Goal: Information Seeking & Learning: Learn about a topic

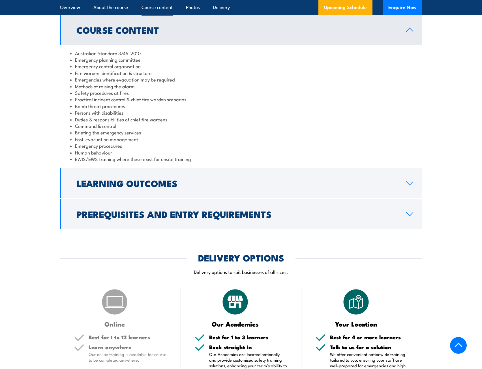
scroll to position [510, 0]
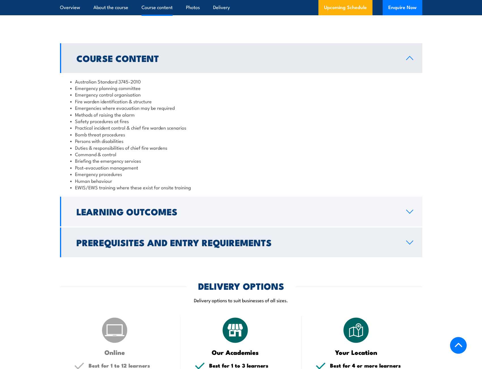
click at [224, 241] on h2 "Prerequisites and Entry Requirements" at bounding box center [236, 242] width 321 height 8
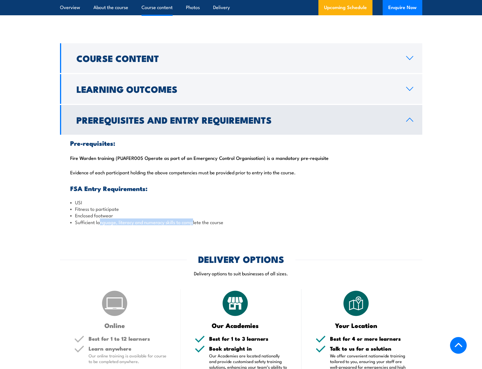
drag, startPoint x: 100, startPoint y: 225, endPoint x: 219, endPoint y: 223, distance: 119.2
click at [200, 223] on li "Sufficient language, literacy and numeracy skills to complete the course" at bounding box center [241, 222] width 342 height 7
click at [243, 223] on li "Sufficient language, literacy and numeracy skills to complete the course" at bounding box center [241, 222] width 342 height 7
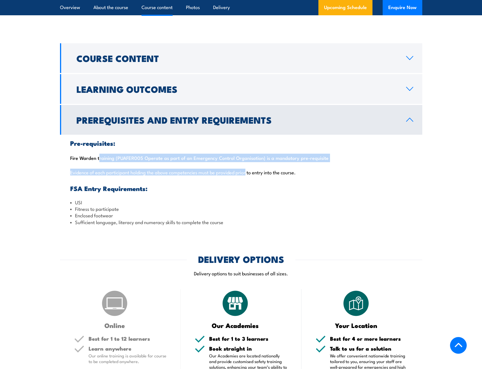
drag, startPoint x: 98, startPoint y: 158, endPoint x: 253, endPoint y: 165, distance: 155.9
click at [253, 165] on div "Pre-requisites: Fire Warden training (PUAFER005 Operate as part of an Emergency…" at bounding box center [241, 183] width 362 height 96
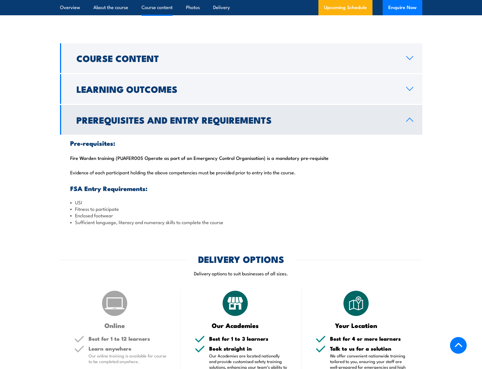
click at [252, 180] on div "Pre-requisites: Fire Warden training (PUAFER005 Operate as part of an Emergency…" at bounding box center [241, 183] width 362 height 96
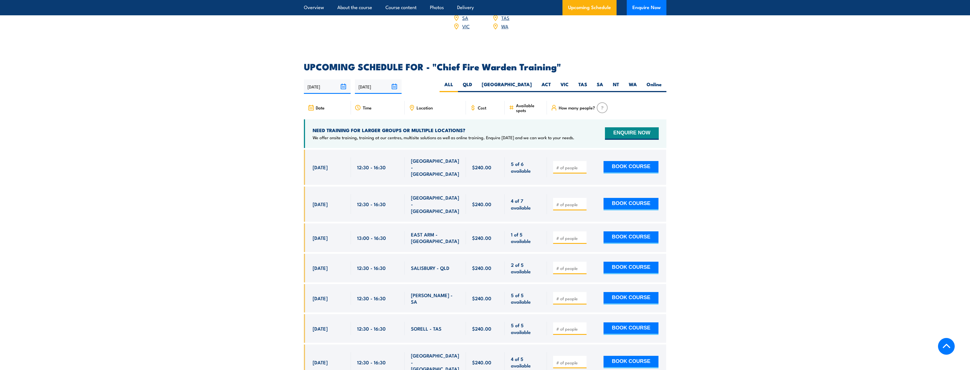
scroll to position [935, 0]
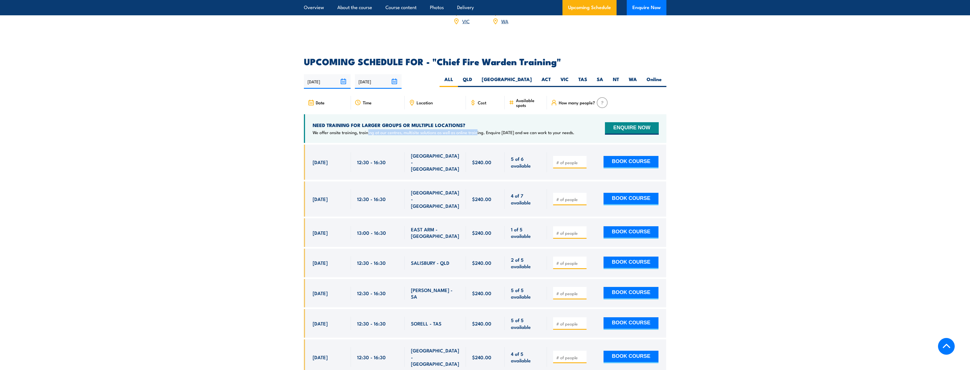
drag, startPoint x: 391, startPoint y: 124, endPoint x: 477, endPoint y: 127, distance: 85.6
click at [477, 127] on div "NEED TRAINING FOR LARGER GROUPS OR MULTIPLE LOCATIONS? We offer onsite training…" at bounding box center [485, 128] width 362 height 29
click at [476, 129] on div "NEED TRAINING FOR LARGER GROUPS OR MULTIPLE LOCATIONS? We offer onsite training…" at bounding box center [485, 128] width 362 height 29
click at [482, 196] on input "number" at bounding box center [570, 199] width 28 height 6
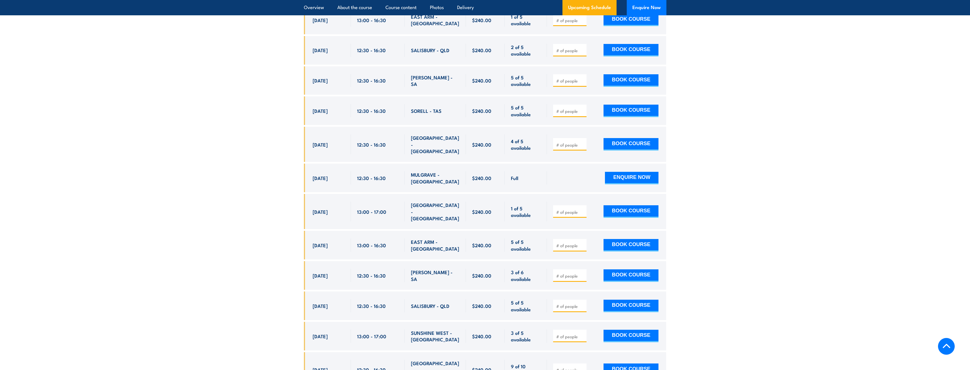
scroll to position [1161, 0]
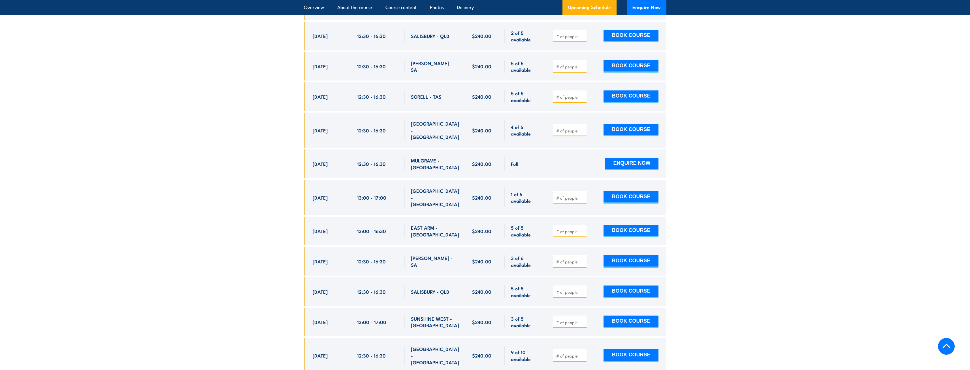
drag, startPoint x: 313, startPoint y: 314, endPoint x: 353, endPoint y: 317, distance: 40.3
click at [353, 338] on div "[DATE] 12:30 - 12:30" at bounding box center [485, 355] width 362 height 35
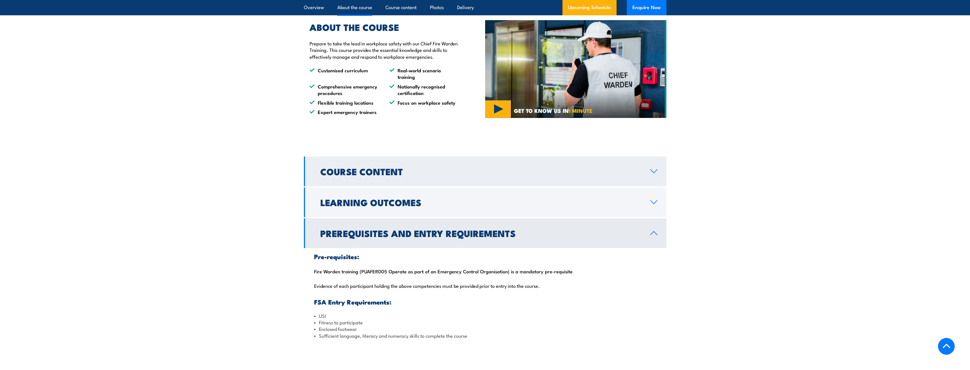
scroll to position [396, 0]
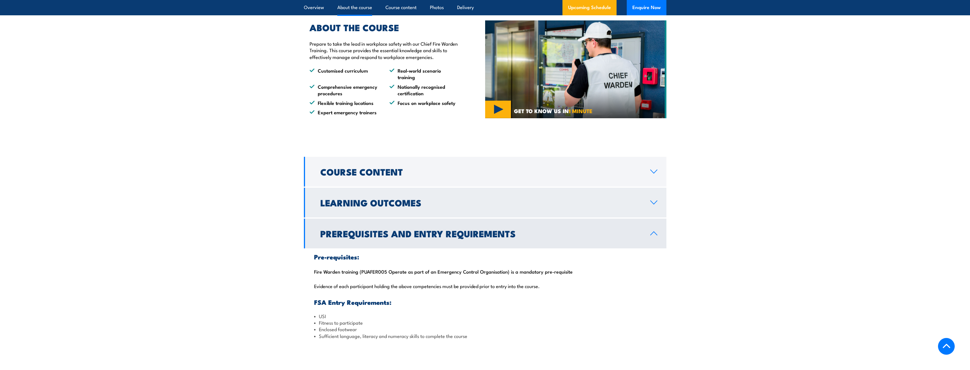
click at [384, 200] on h2 "Learning Outcomes" at bounding box center [480, 202] width 321 height 8
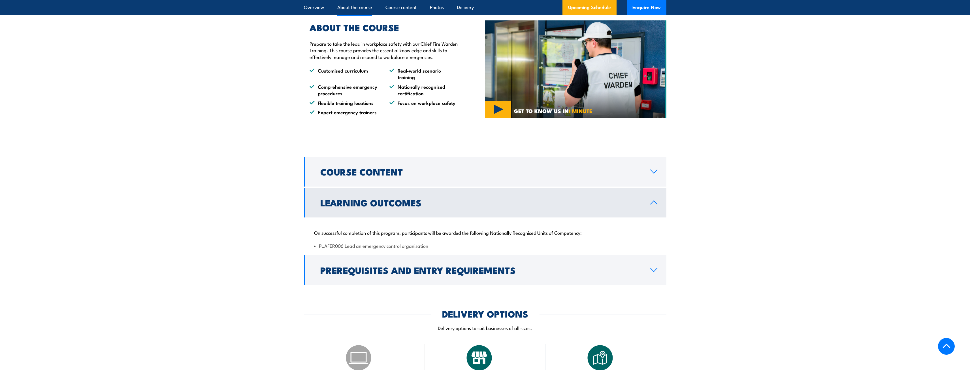
click at [397, 204] on h2 "Learning Outcomes" at bounding box center [480, 202] width 321 height 8
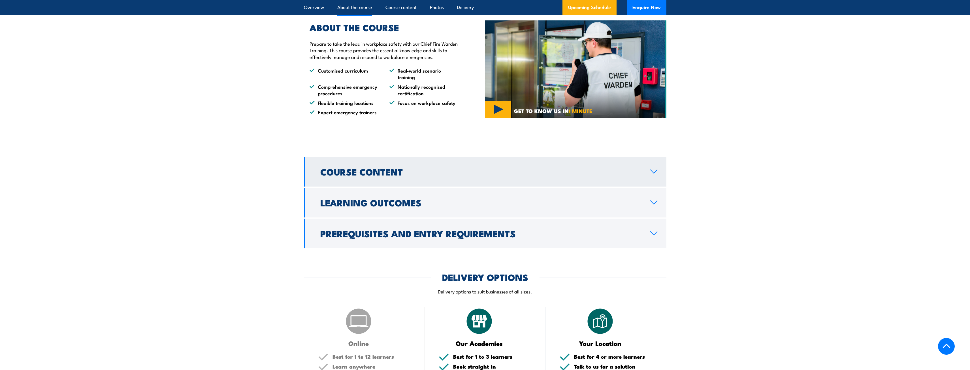
click at [399, 172] on h2 "Course Content" at bounding box center [480, 171] width 321 height 8
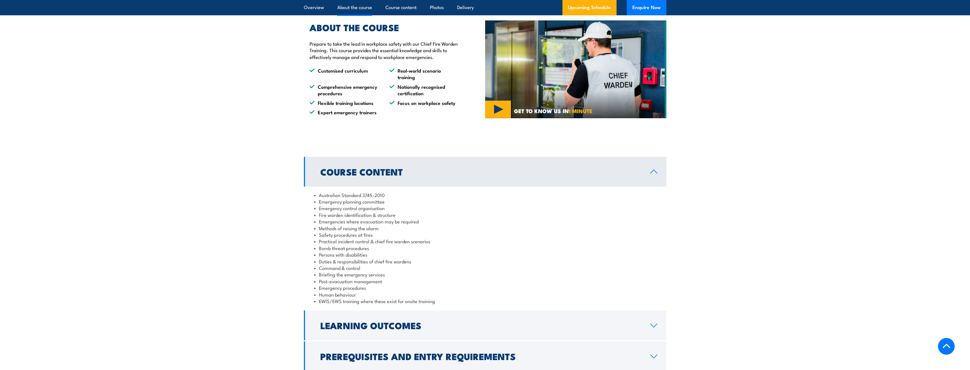
click at [397, 172] on h2 "Course Content" at bounding box center [480, 171] width 321 height 8
